Goal: Task Accomplishment & Management: Manage account settings

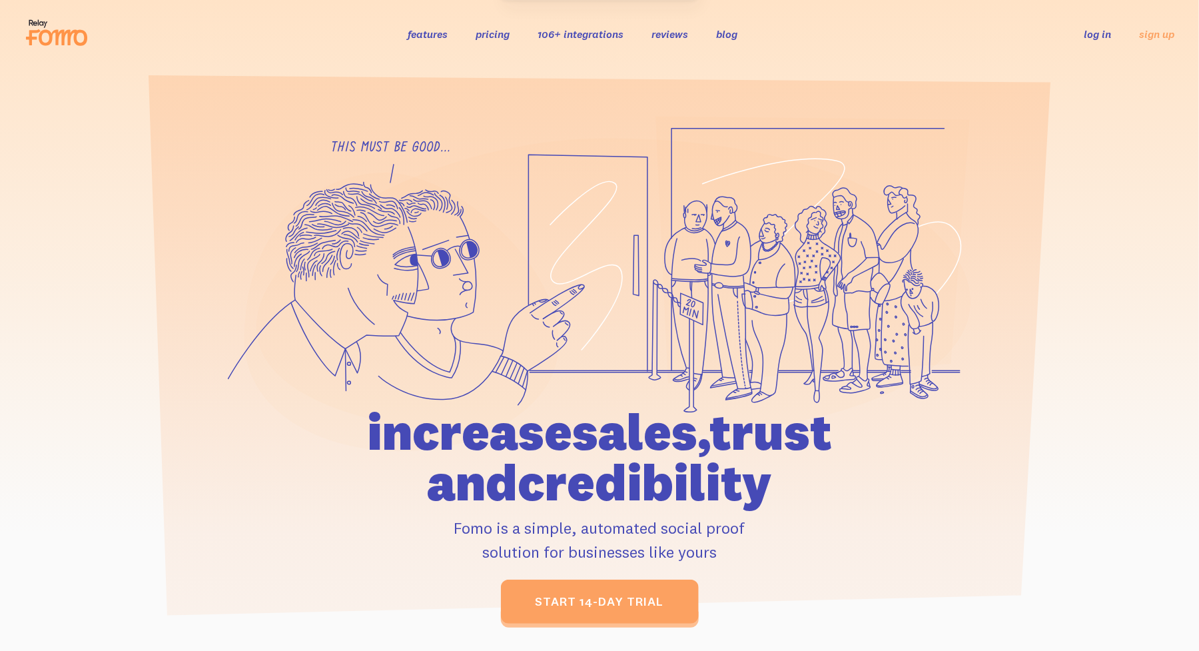
click at [1105, 33] on link "log in" at bounding box center [1098, 33] width 27 height 13
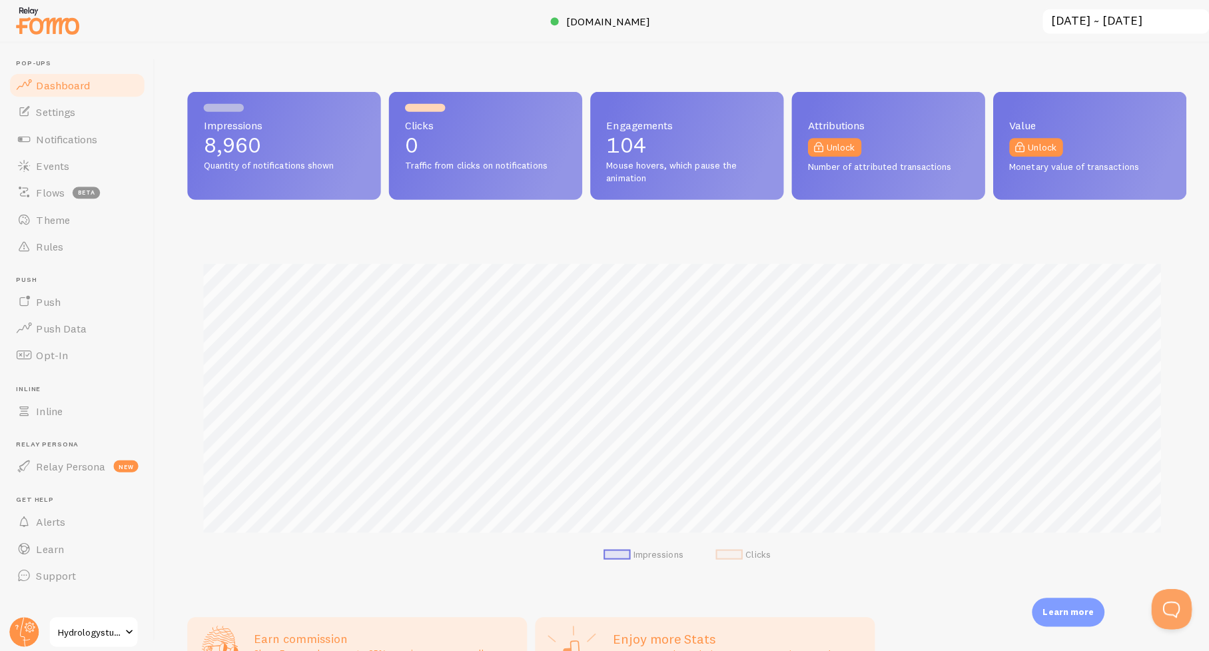
scroll to position [665945, 665313]
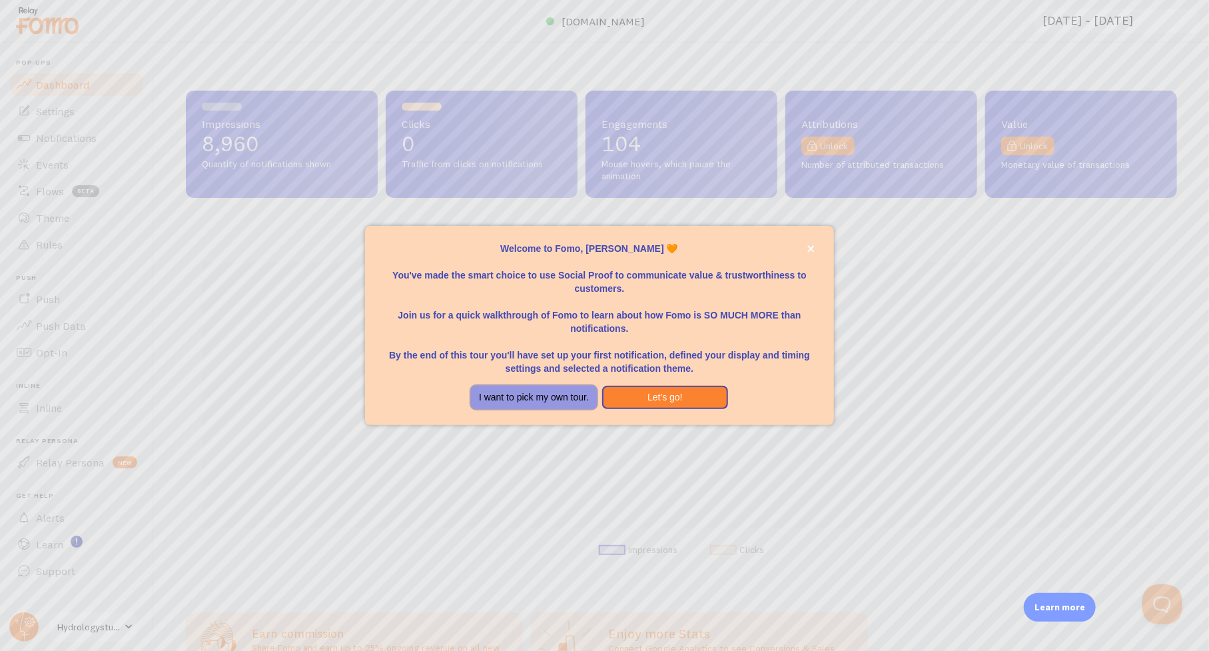
click at [579, 389] on button "I want to pick my own tour." at bounding box center [534, 398] width 126 height 24
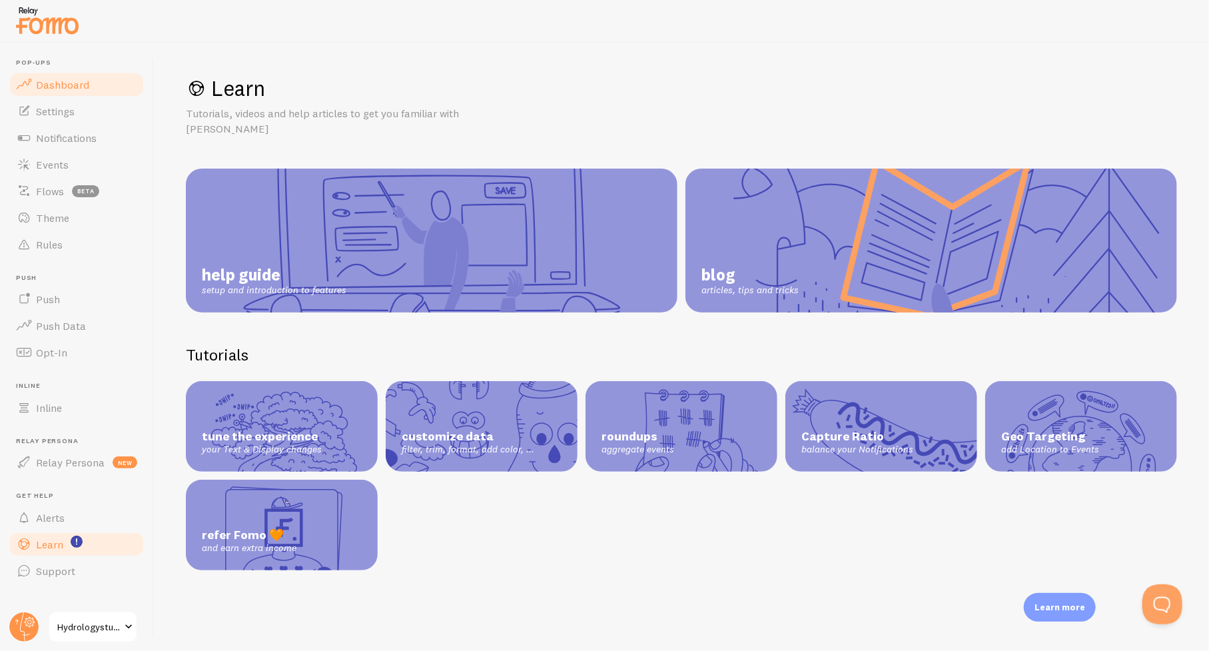
click at [64, 86] on span "Dashboard" at bounding box center [62, 84] width 53 height 13
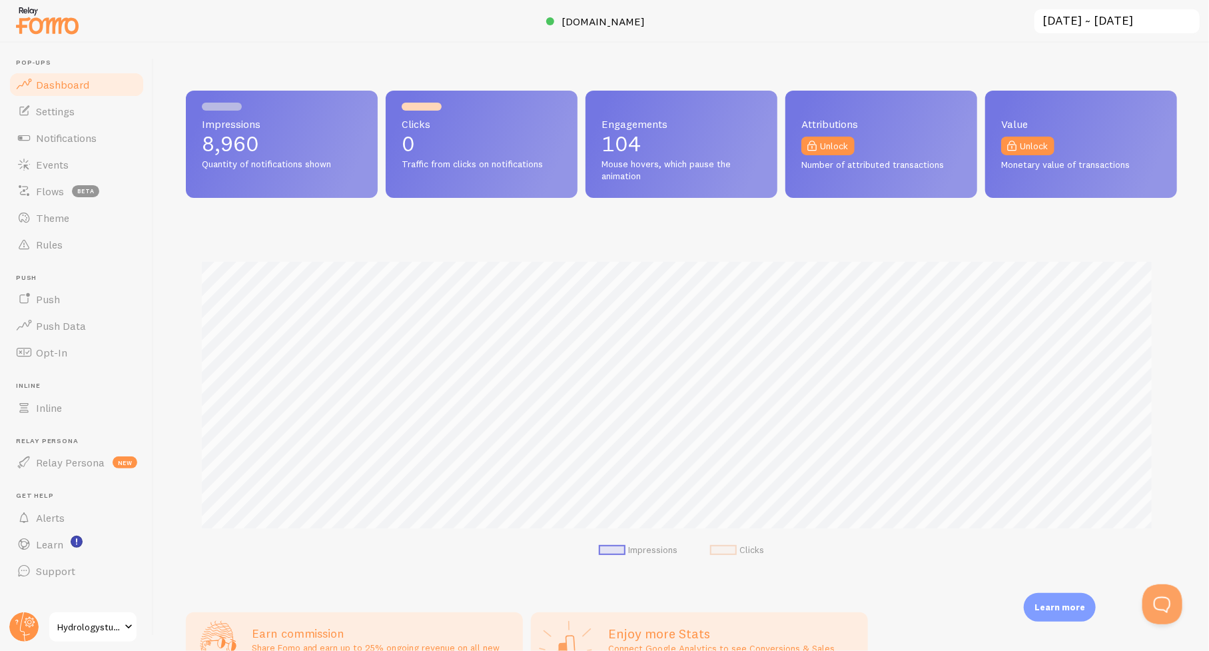
scroll to position [350, 981]
click at [51, 173] on link "Events" at bounding box center [76, 164] width 137 height 27
